Goal: Task Accomplishment & Management: Manage account settings

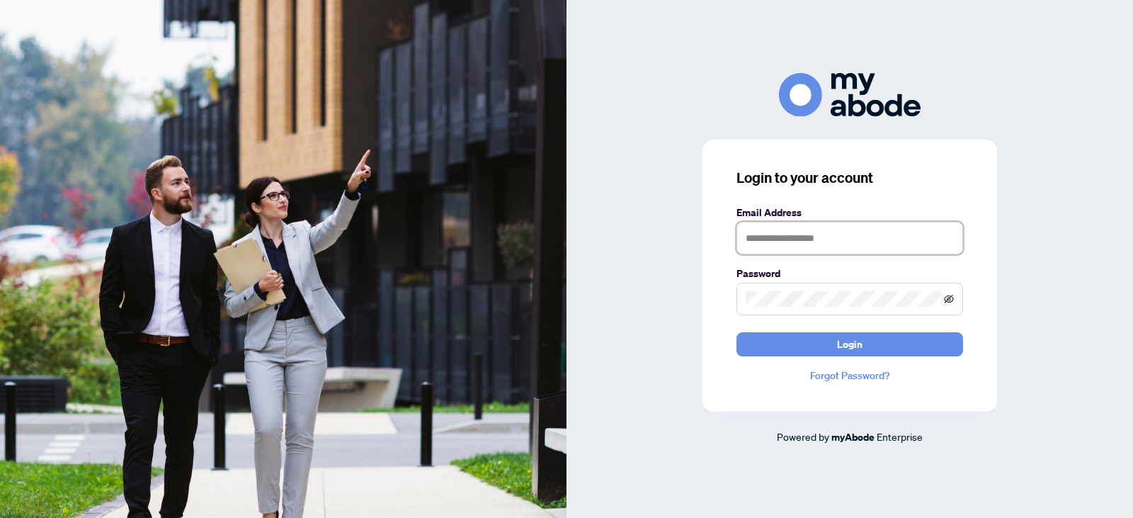
type input "**********"
click at [947, 297] on icon "eye-invisible" at bounding box center [949, 299] width 10 height 10
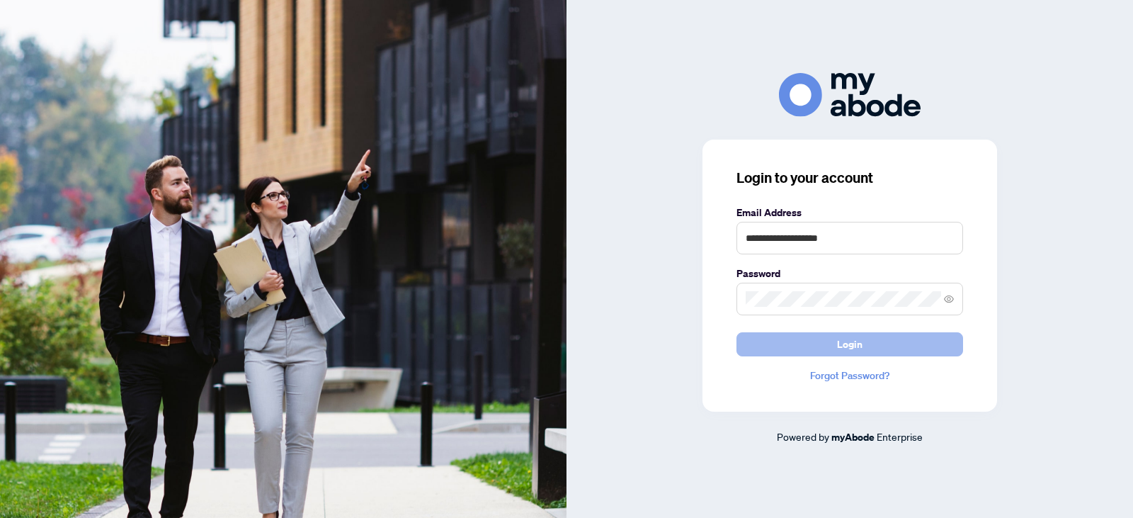
click at [845, 343] on span "Login" at bounding box center [849, 344] width 25 height 23
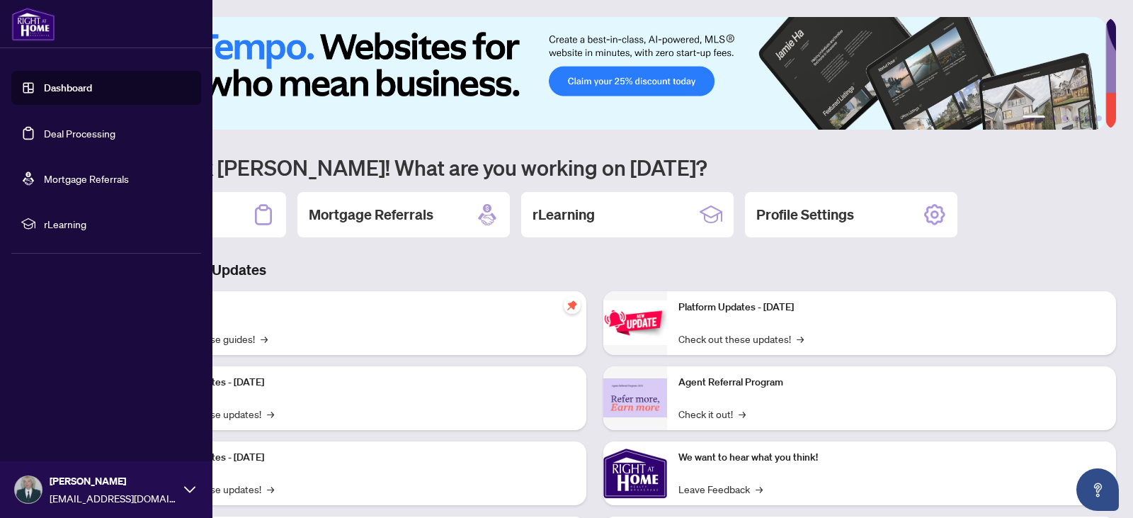
click at [46, 132] on link "Deal Processing" at bounding box center [80, 133] width 72 height 13
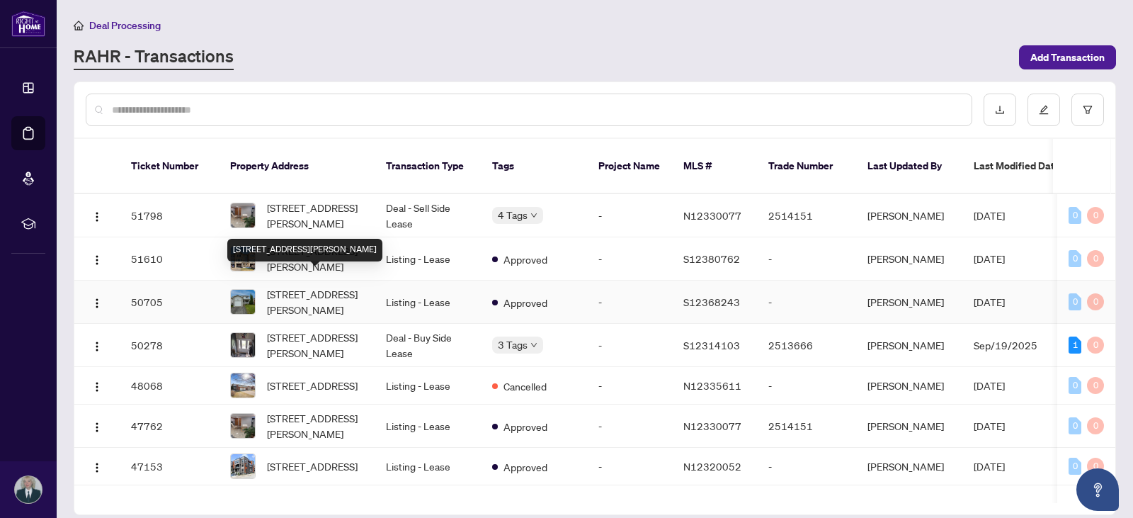
click at [324, 286] on span "[STREET_ADDRESS][PERSON_NAME]" at bounding box center [315, 301] width 96 height 31
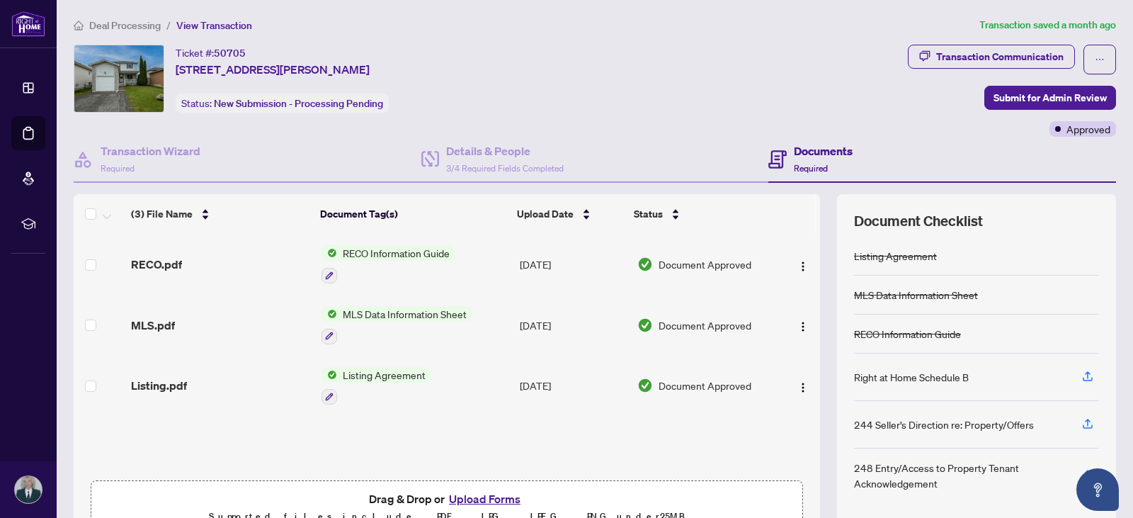
click at [477, 502] on button "Upload Forms" at bounding box center [485, 498] width 80 height 18
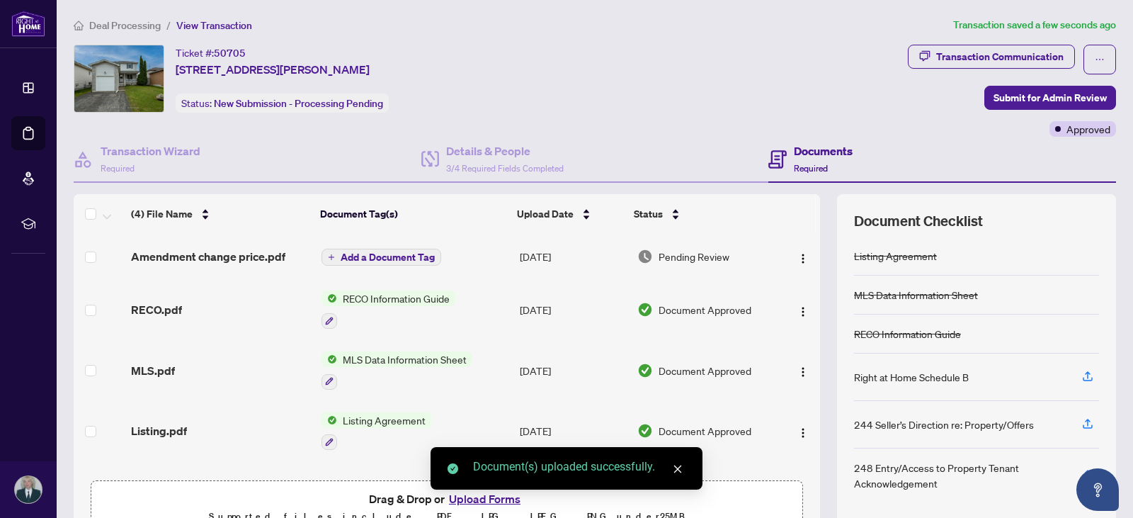
click at [377, 254] on span "Add a Document Tag" at bounding box center [388, 257] width 94 height 10
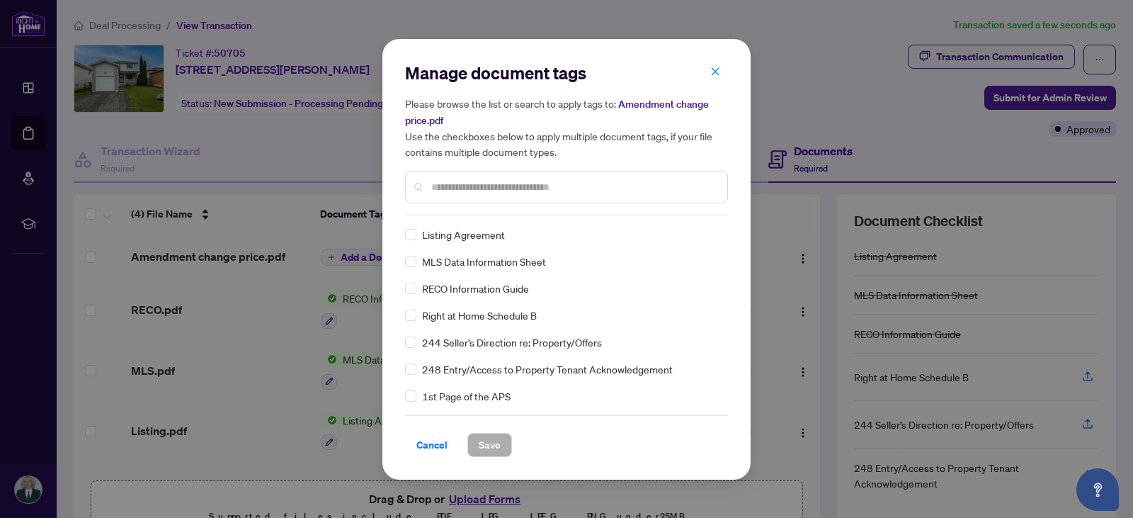
click at [440, 189] on input "text" at bounding box center [573, 187] width 285 height 16
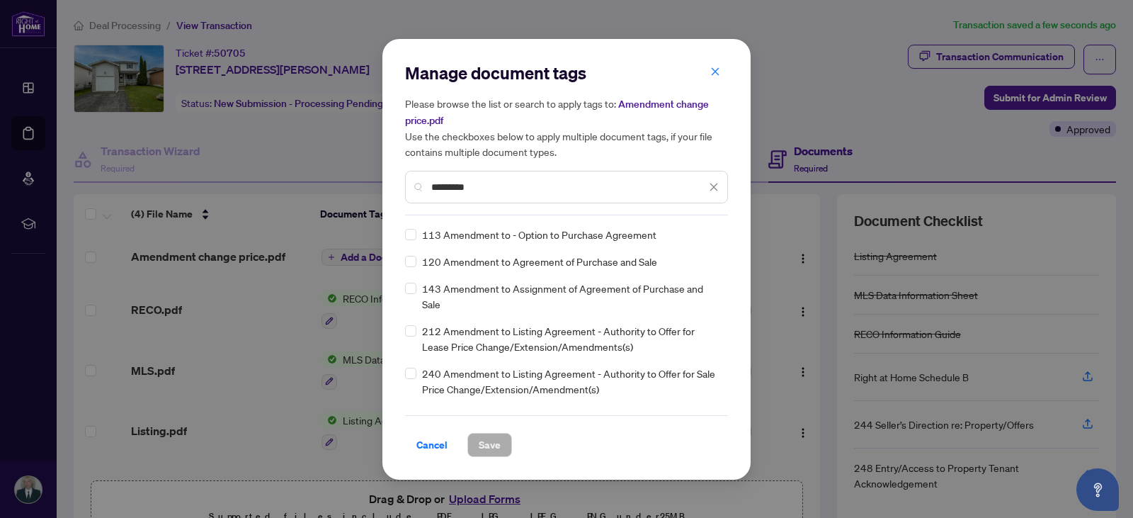
type input "*********"
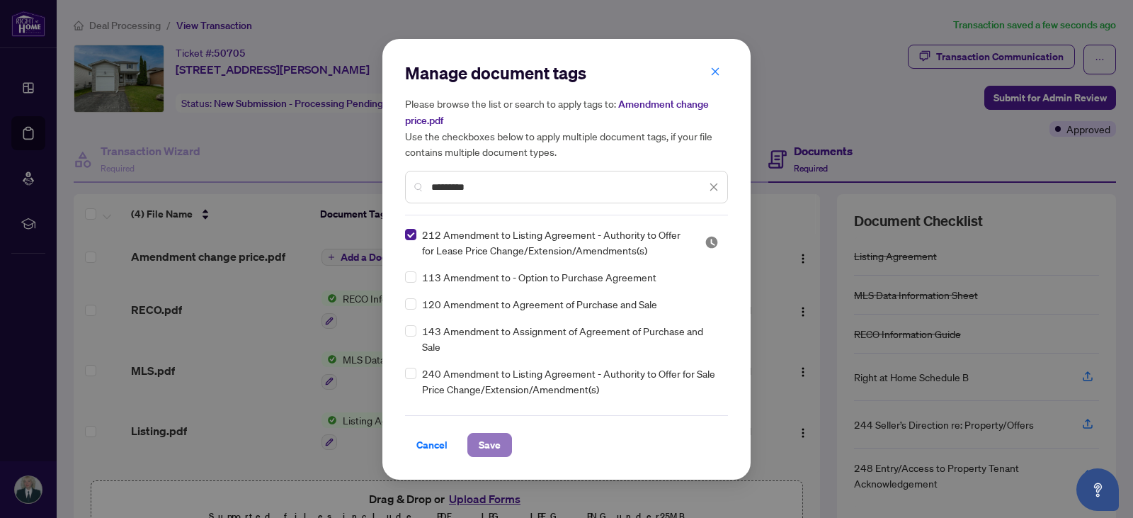
click at [479, 439] on span "Save" at bounding box center [490, 444] width 22 height 23
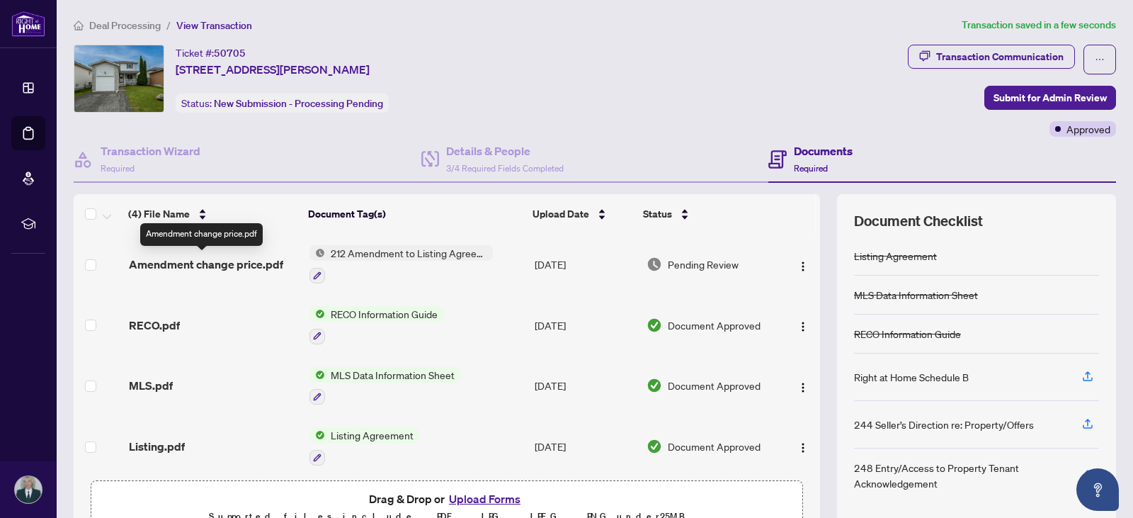
click at [184, 268] on span "Amendment change price.pdf" at bounding box center [206, 264] width 154 height 17
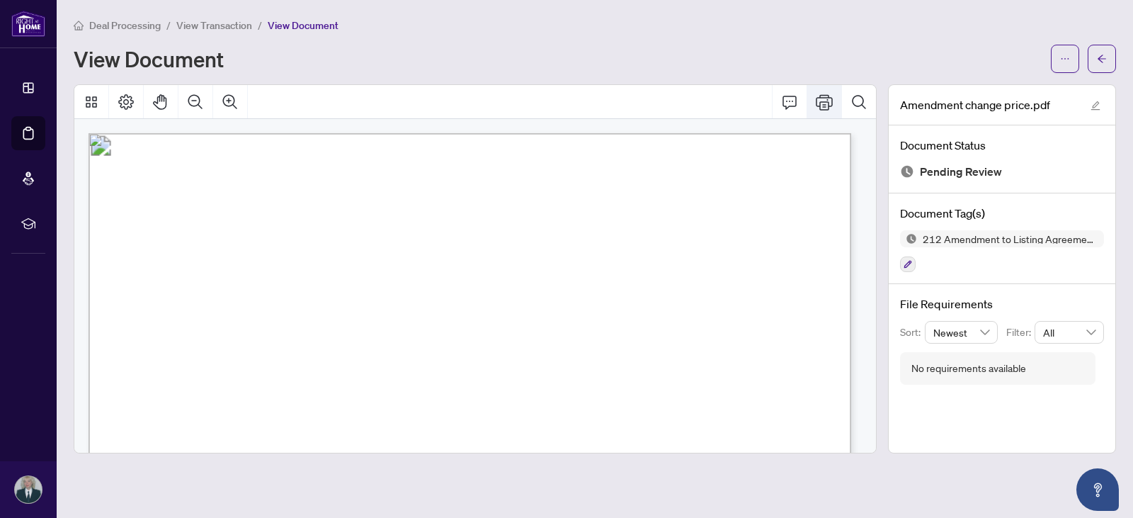
click at [820, 105] on icon "Print" at bounding box center [824, 102] width 17 height 16
